Goal: Information Seeking & Learning: Learn about a topic

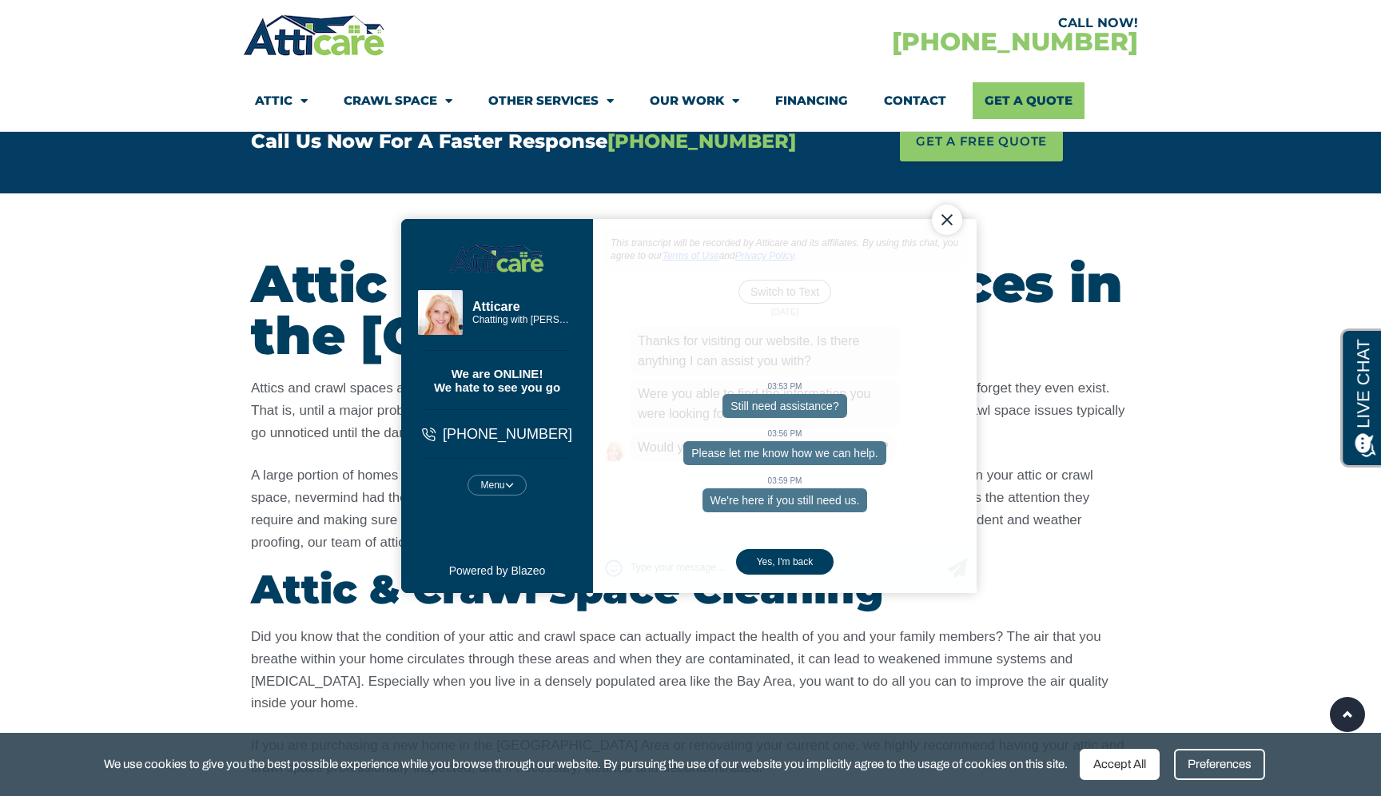
click at [943, 214] on div "Close Chat" at bounding box center [947, 220] width 30 height 30
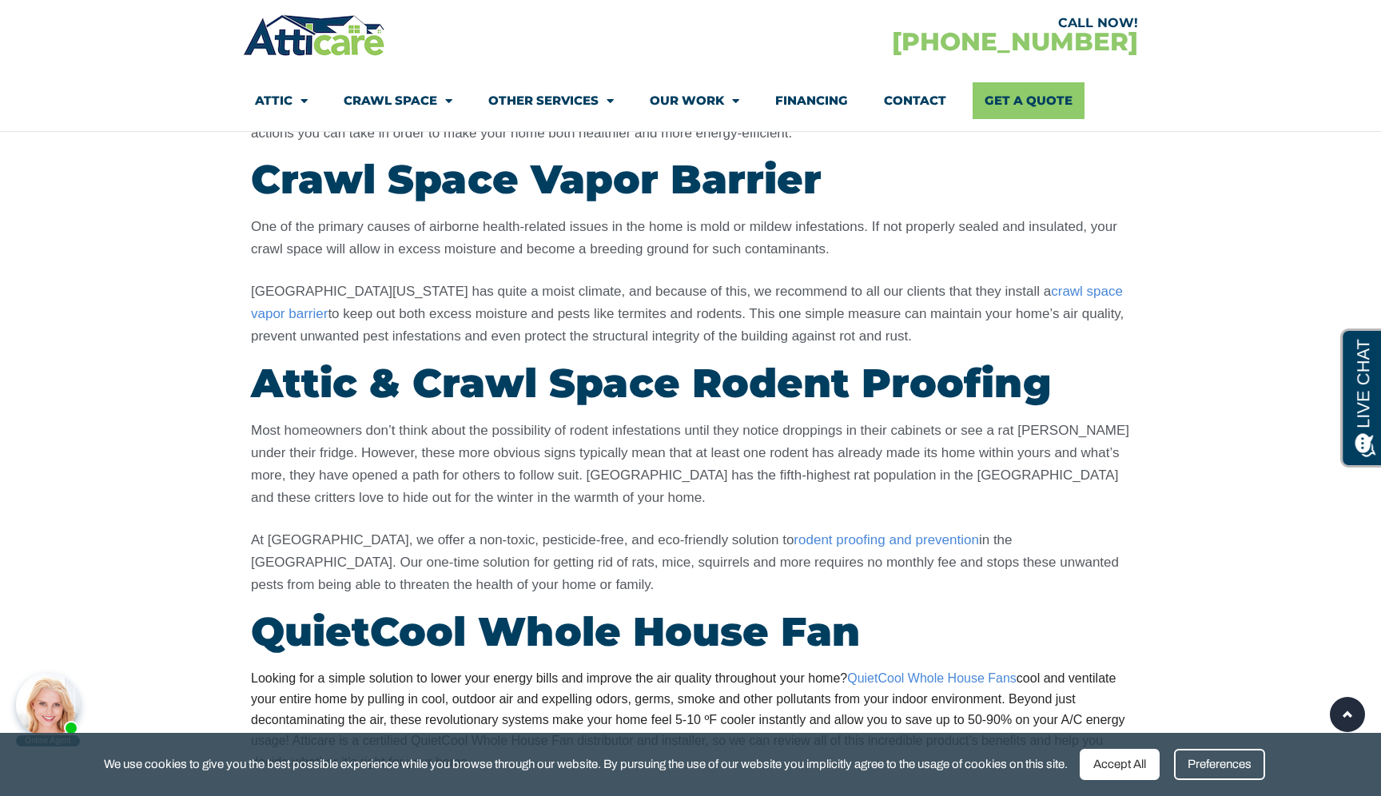
scroll to position [3210, 0]
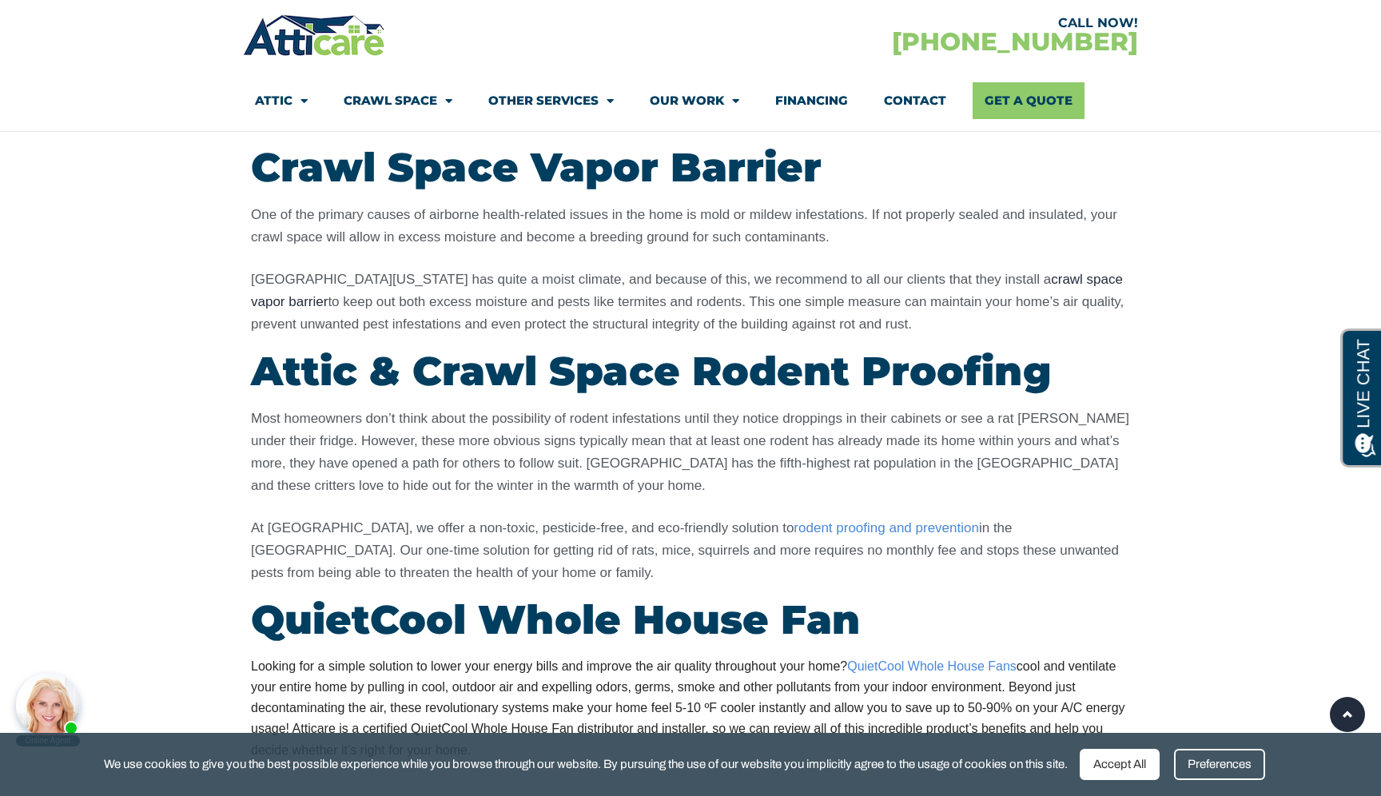
click at [1055, 272] on link "crawl space vapor barrier" at bounding box center [687, 291] width 872 height 38
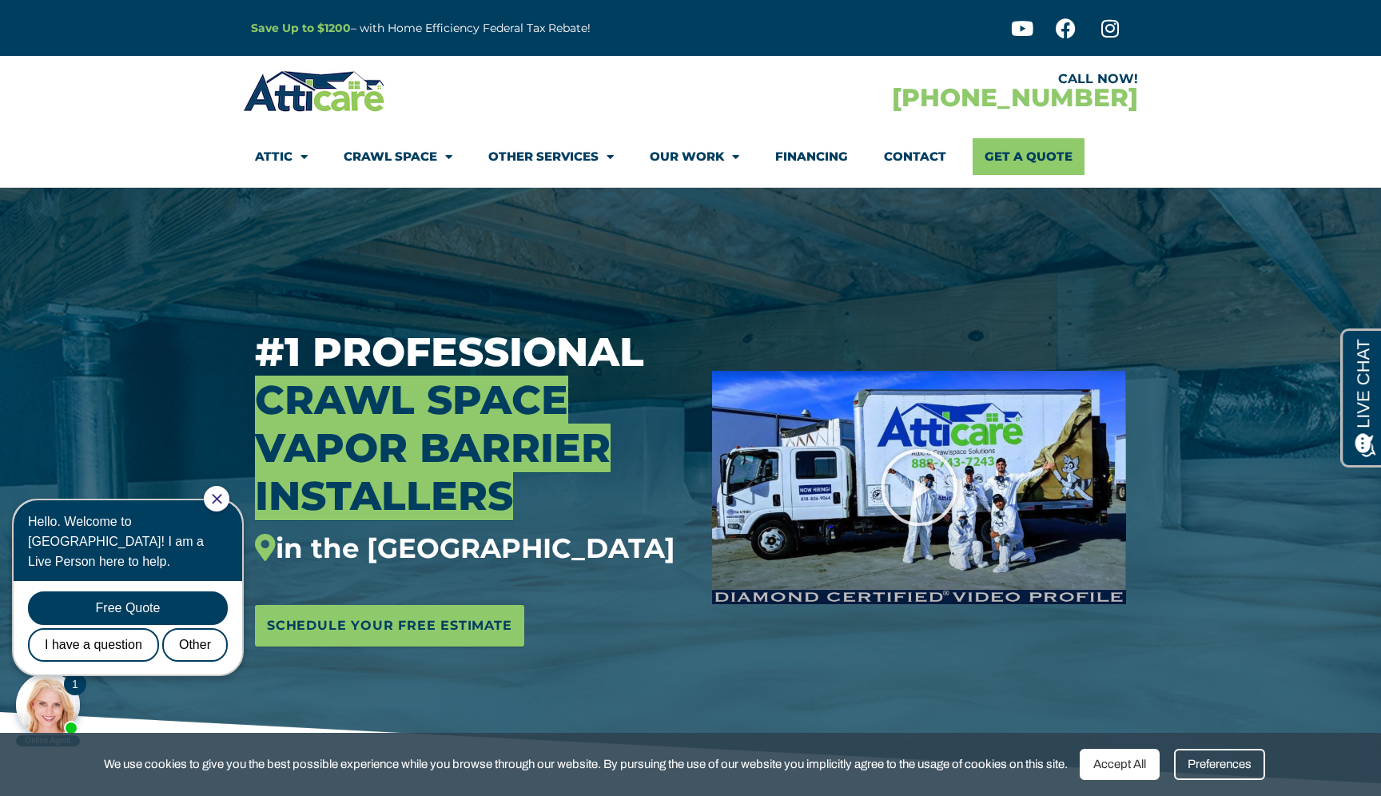
click at [221, 494] on icon "Close Chat" at bounding box center [217, 499] width 10 height 10
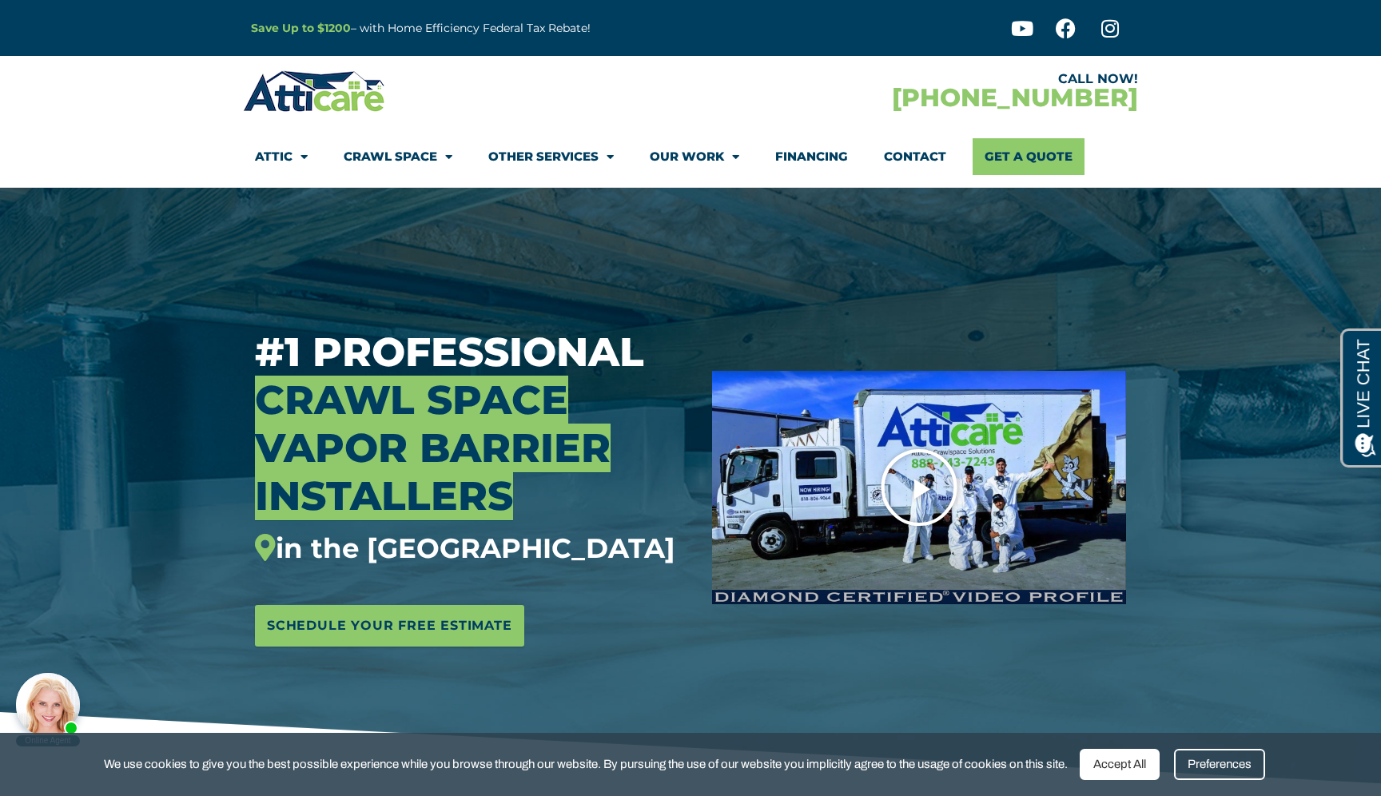
click at [928, 477] on icon "Play Video" at bounding box center [919, 488] width 80 height 80
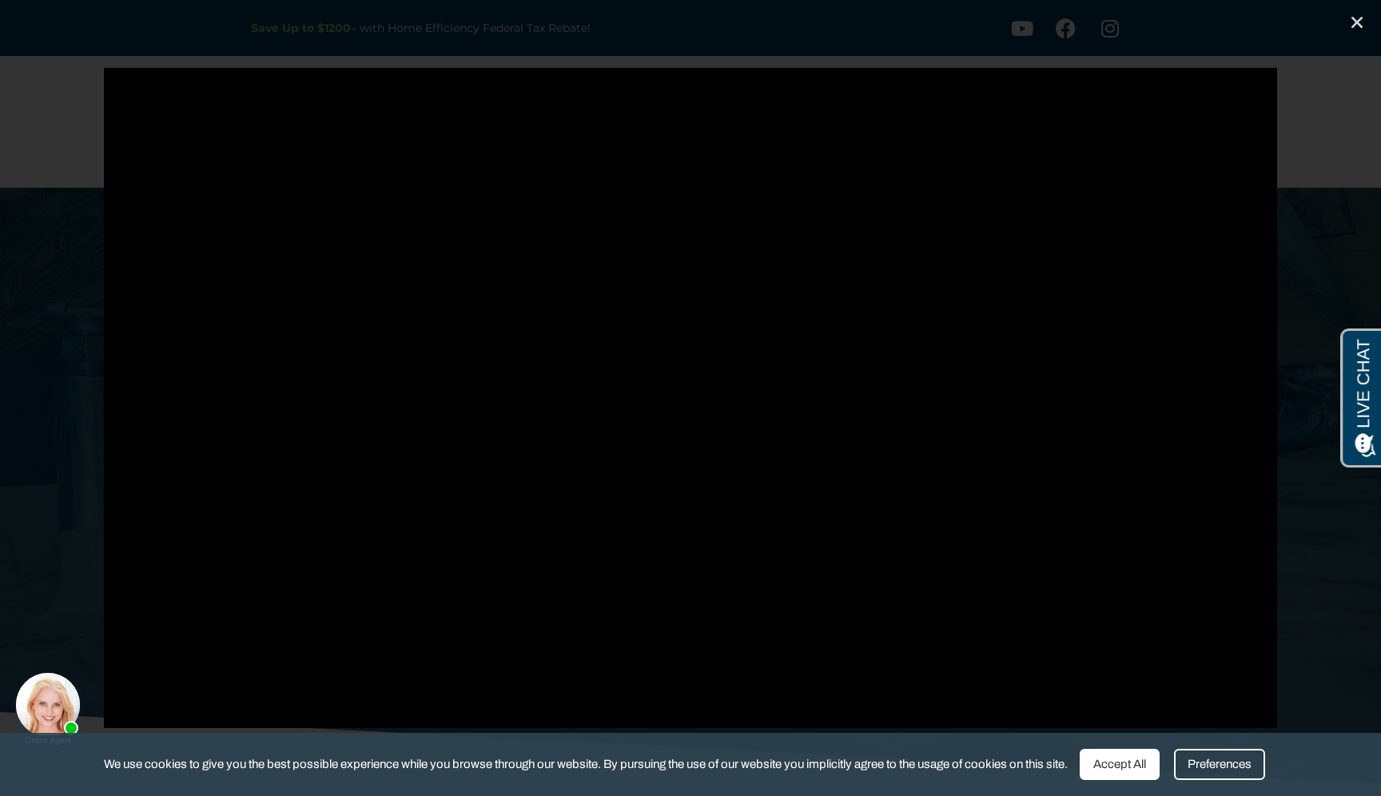
click at [1223, 768] on div "Preferences" at bounding box center [1219, 764] width 91 height 31
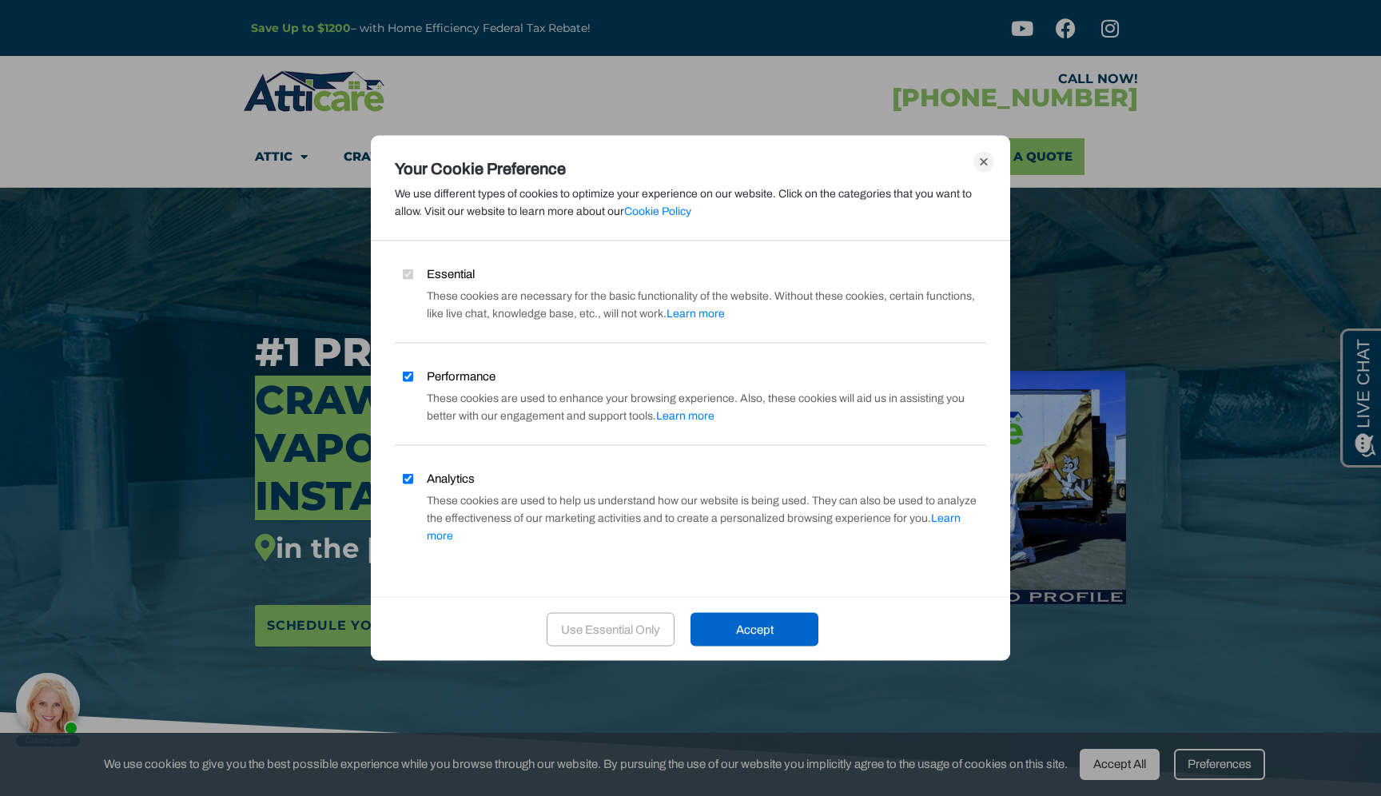
click at [454, 483] on span "Analytics" at bounding box center [451, 479] width 48 height 18
click at [413, 483] on input "Analytics" at bounding box center [408, 478] width 10 height 10
checkbox input "false"
click at [408, 381] on input "Performance" at bounding box center [408, 376] width 10 height 10
checkbox input "false"
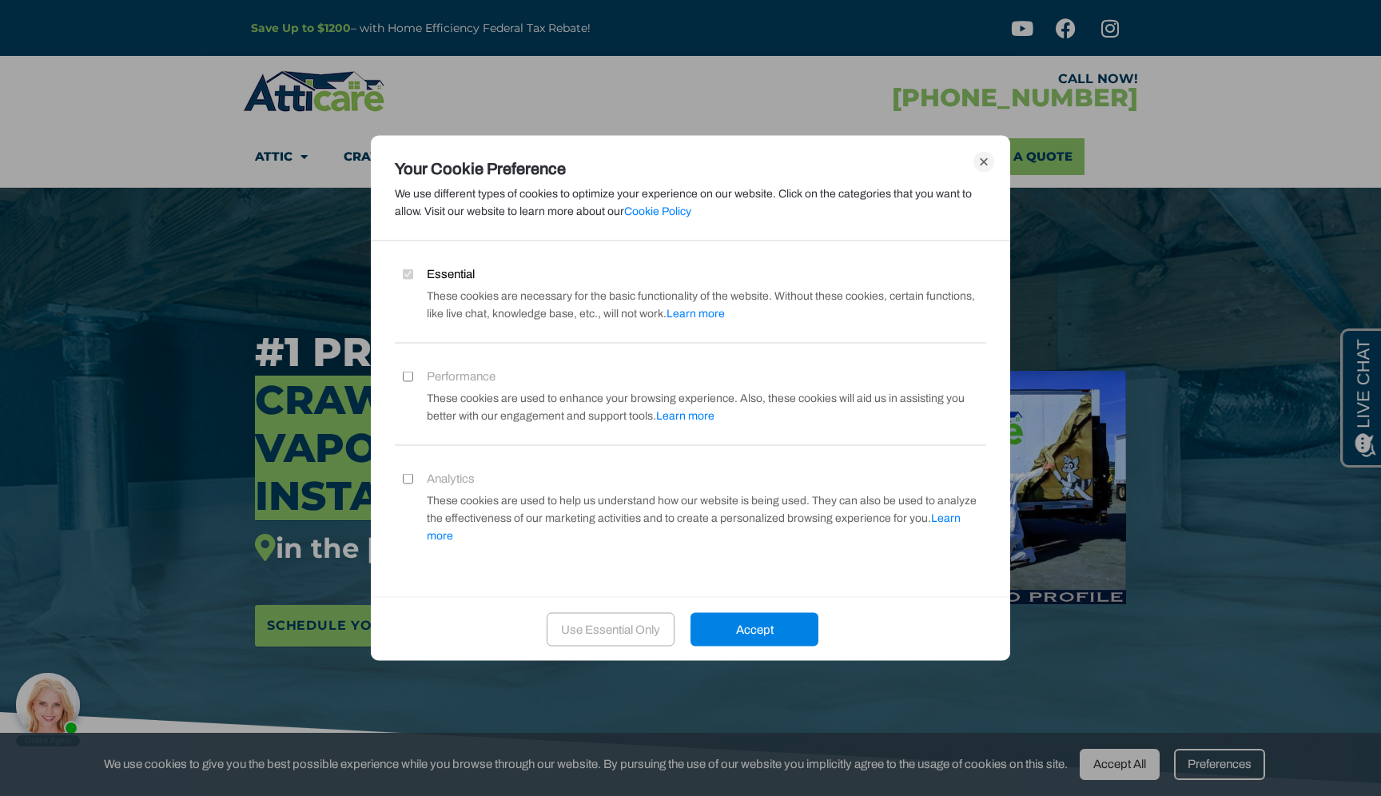
click at [764, 612] on div "Accept" at bounding box center [754, 629] width 128 height 34
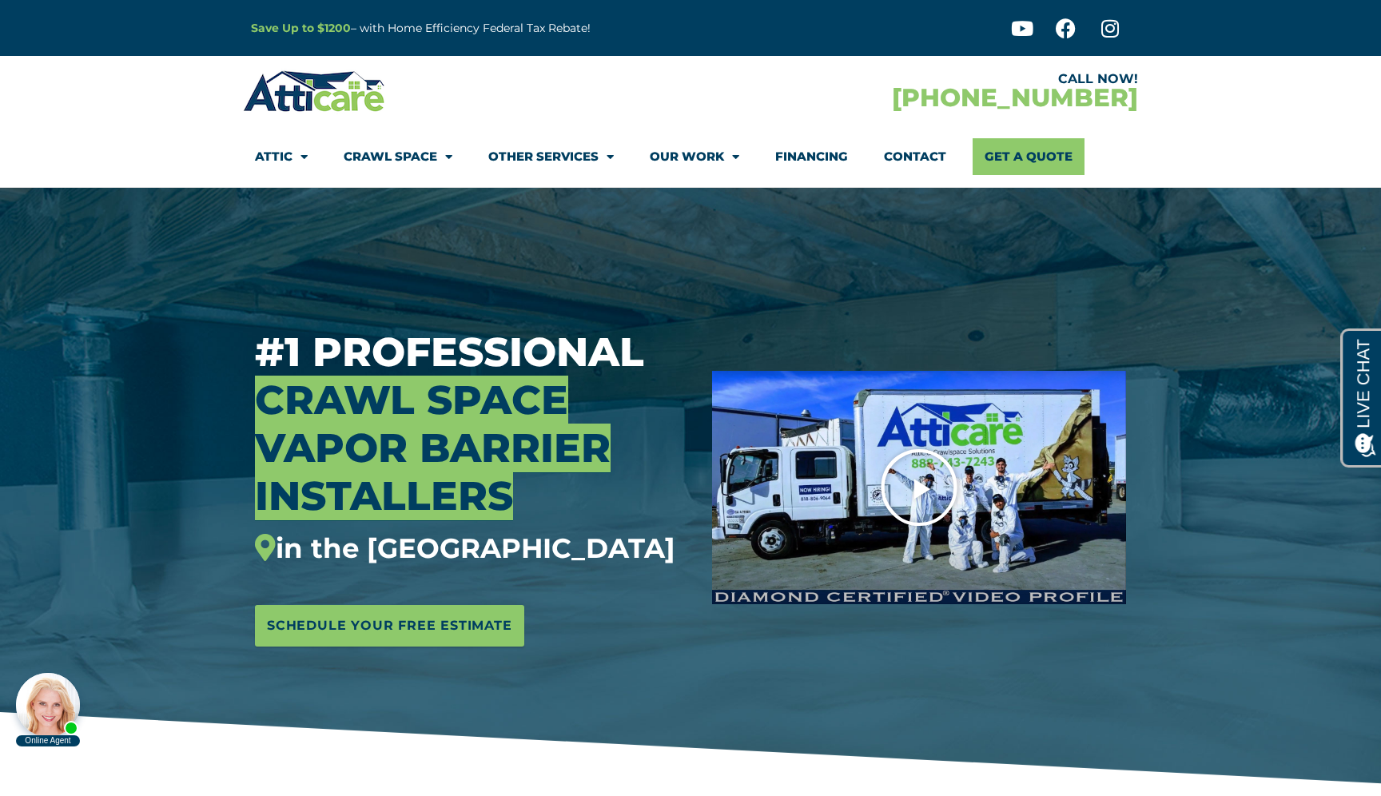
click at [933, 496] on icon "Play Video" at bounding box center [919, 488] width 80 height 80
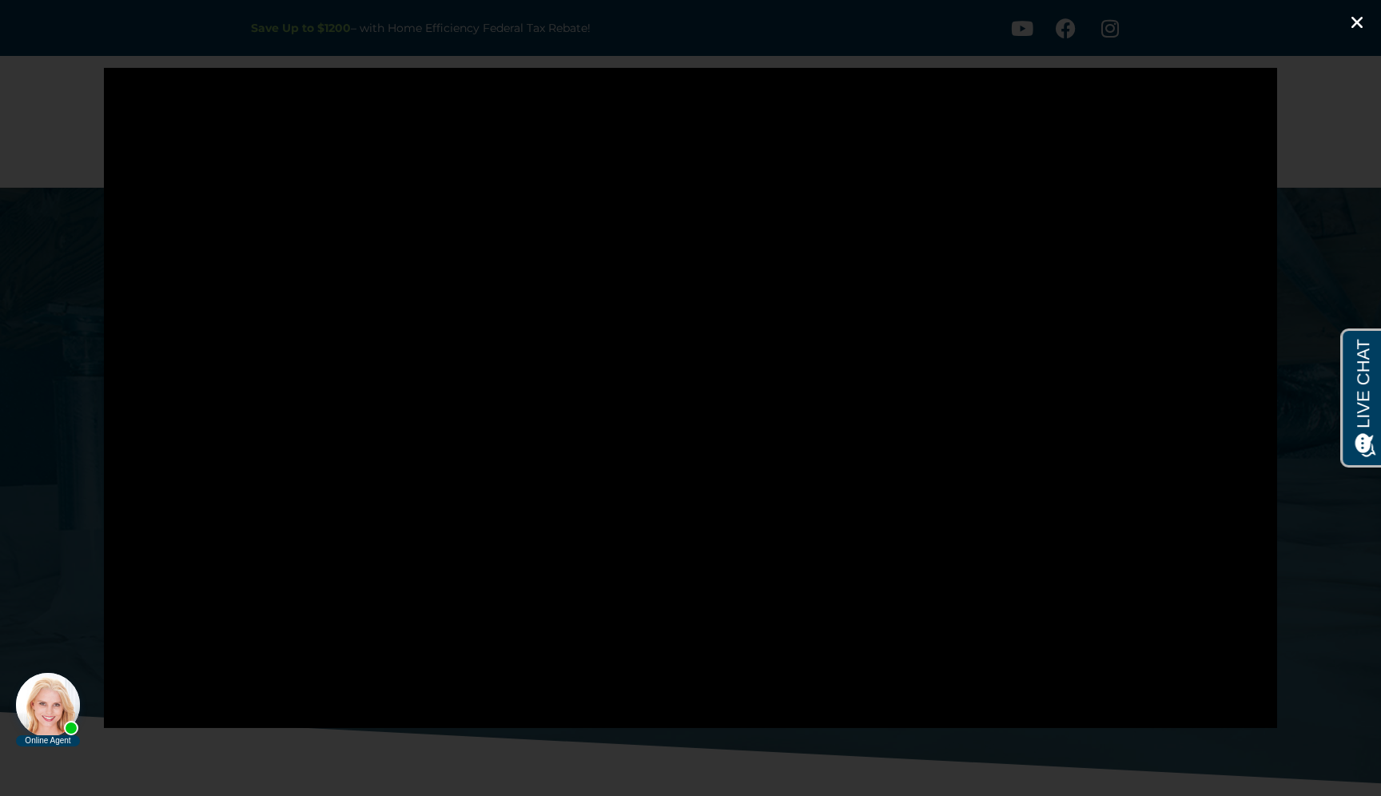
click at [1361, 21] on icon "Close (Esc)" at bounding box center [1357, 22] width 16 height 16
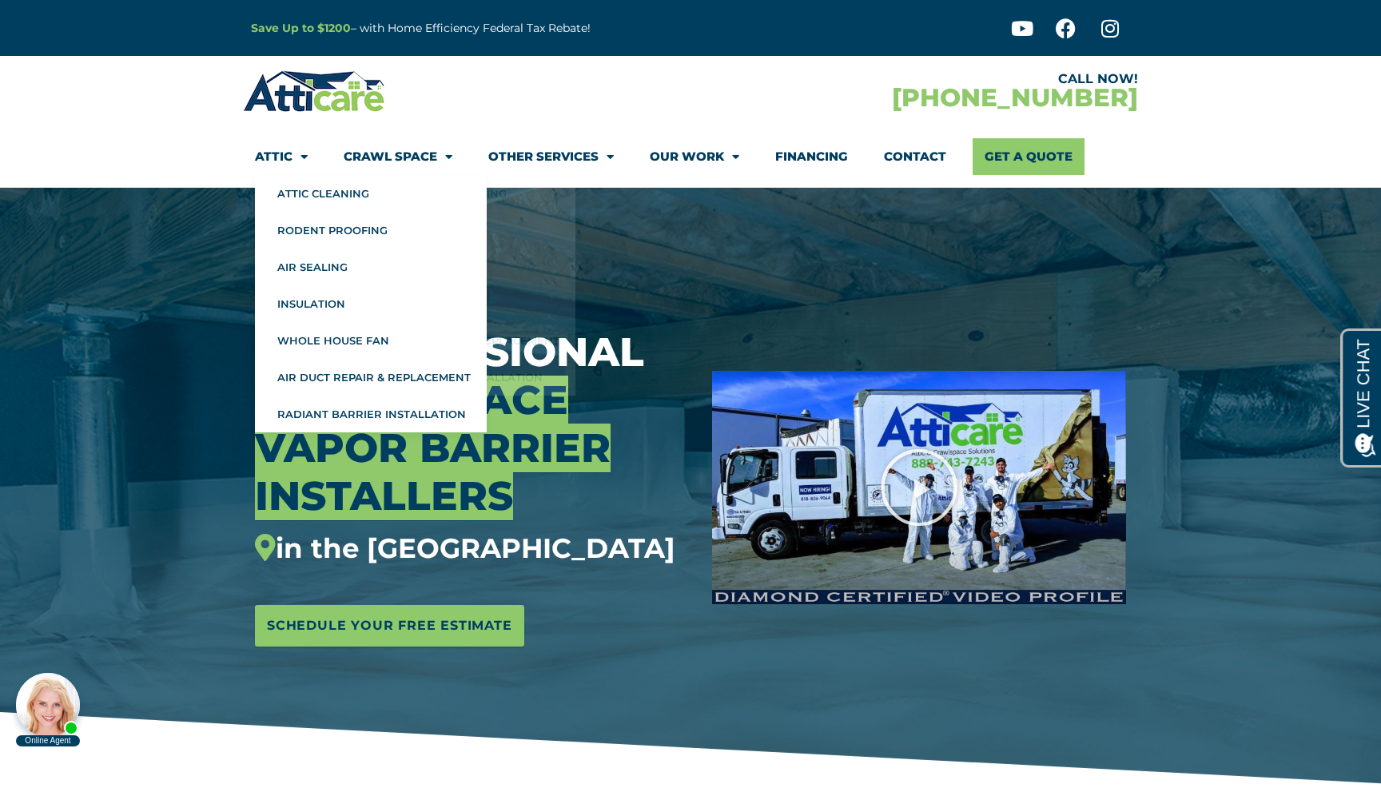
click at [301, 161] on span "Menu" at bounding box center [299, 157] width 15 height 28
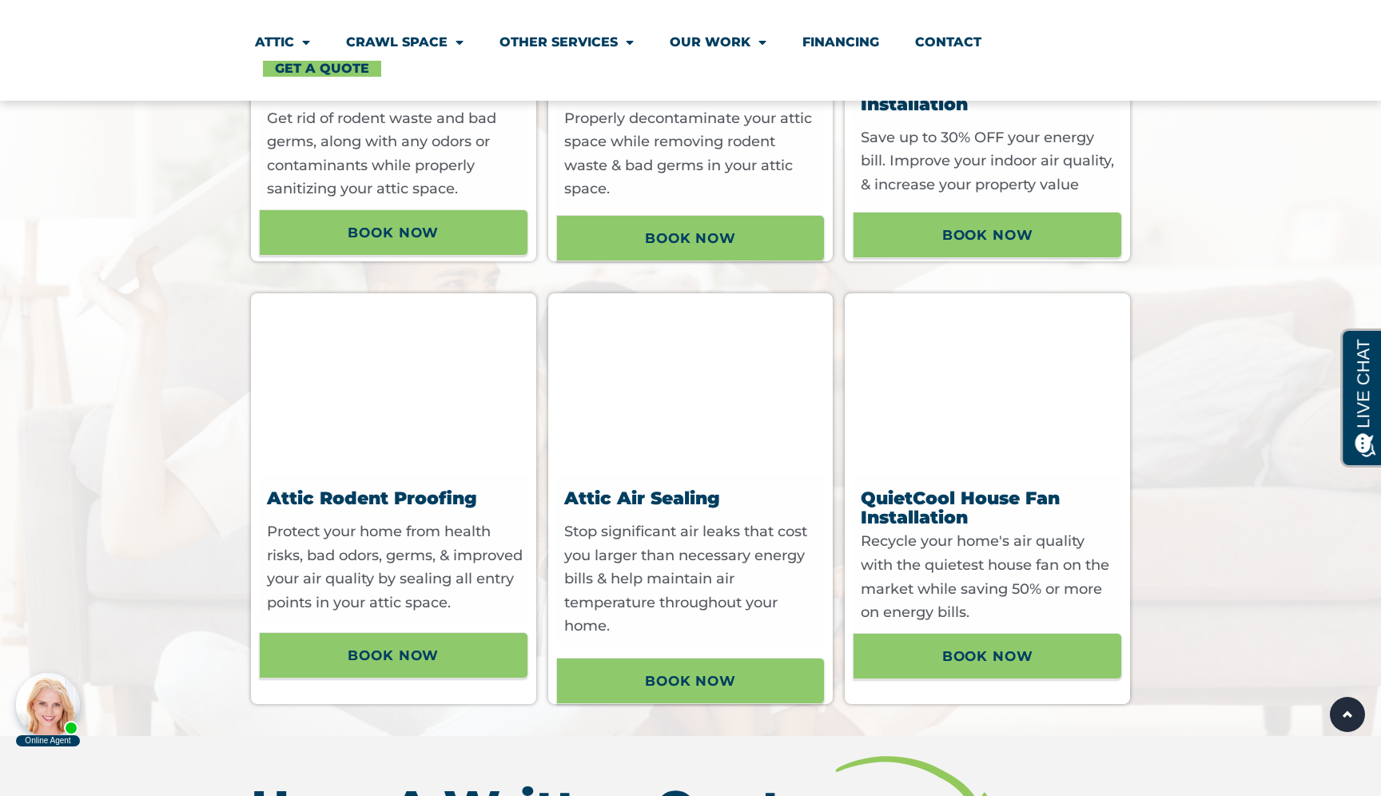
scroll to position [1139, 0]
